Goal: Task Accomplishment & Management: Manage account settings

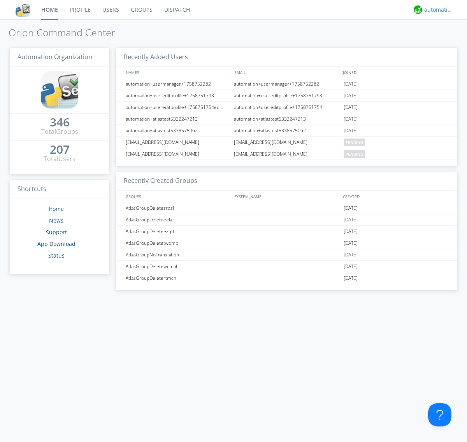
click at [436, 10] on div "automation+atlas" at bounding box center [438, 10] width 29 height 8
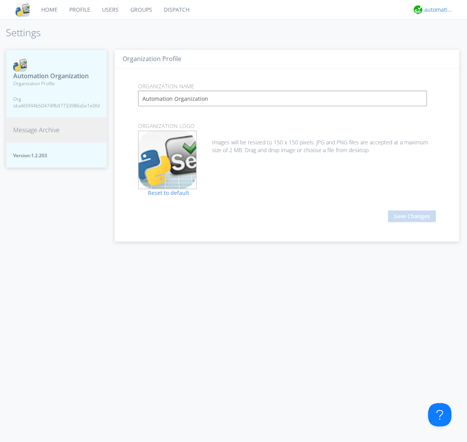
click at [36, 130] on span "Message Archive" at bounding box center [36, 130] width 46 height 9
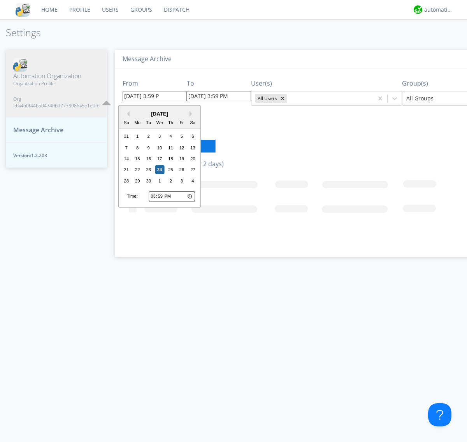
type input "[DATE] 3:59 PM"
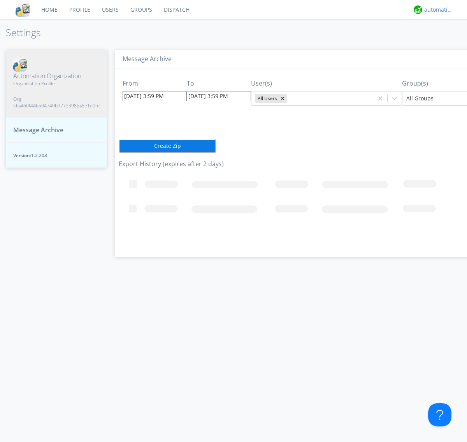
click at [436, 10] on div "automation+atlas" at bounding box center [438, 10] width 29 height 8
click at [442, 41] on div "Log Out" at bounding box center [442, 41] width 40 height 14
